Goal: Navigation & Orientation: Find specific page/section

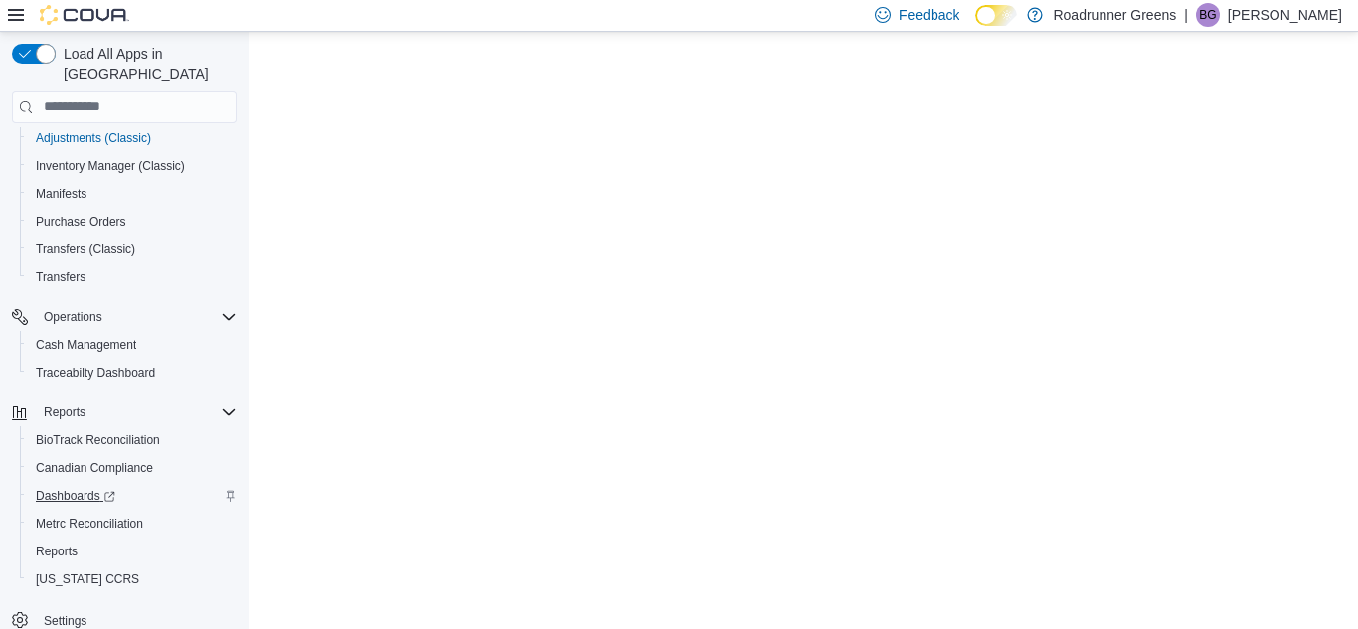
click at [46, 488] on span "Dashboards" at bounding box center [76, 496] width 80 height 16
